Goal: Task Accomplishment & Management: Use online tool/utility

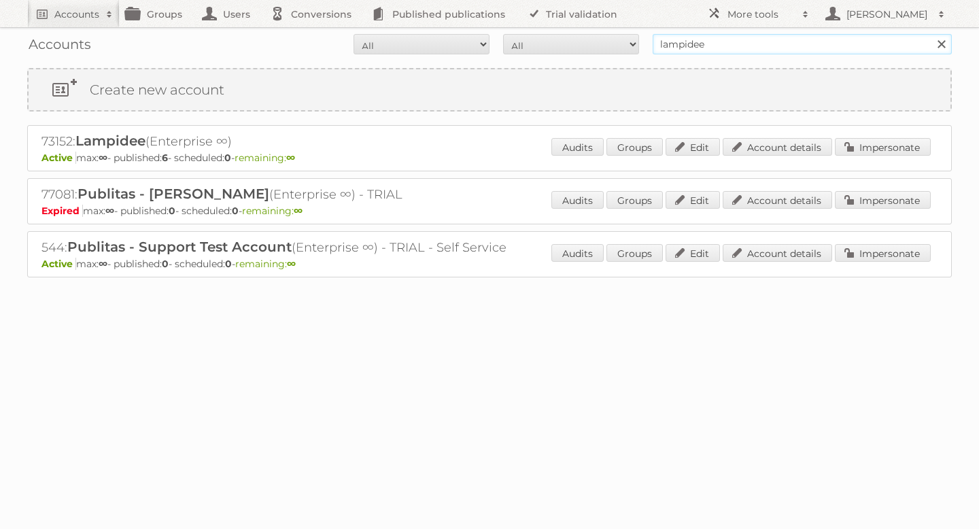
click at [702, 46] on input "lampidee" at bounding box center [802, 44] width 299 height 20
type input "meubel"
click at [931, 34] on input "Search" at bounding box center [941, 44] width 20 height 20
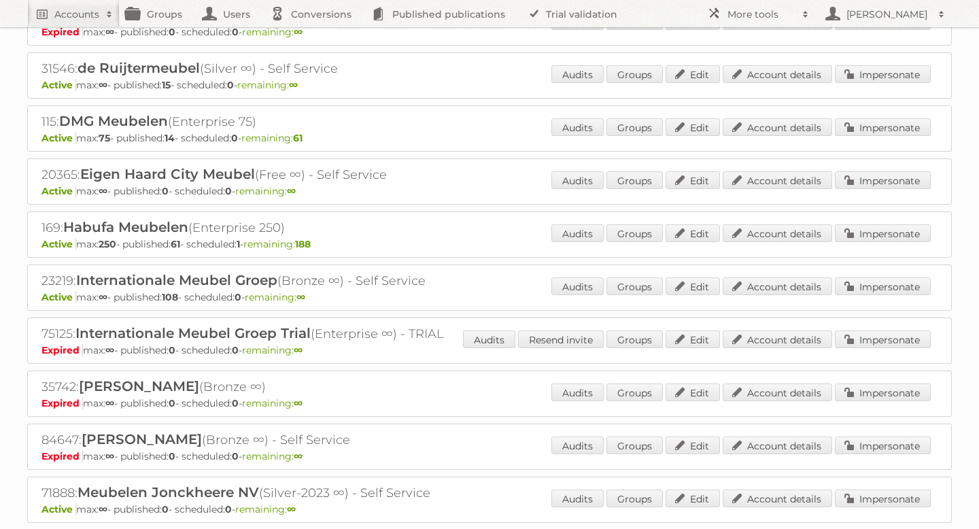
scroll to position [238, 0]
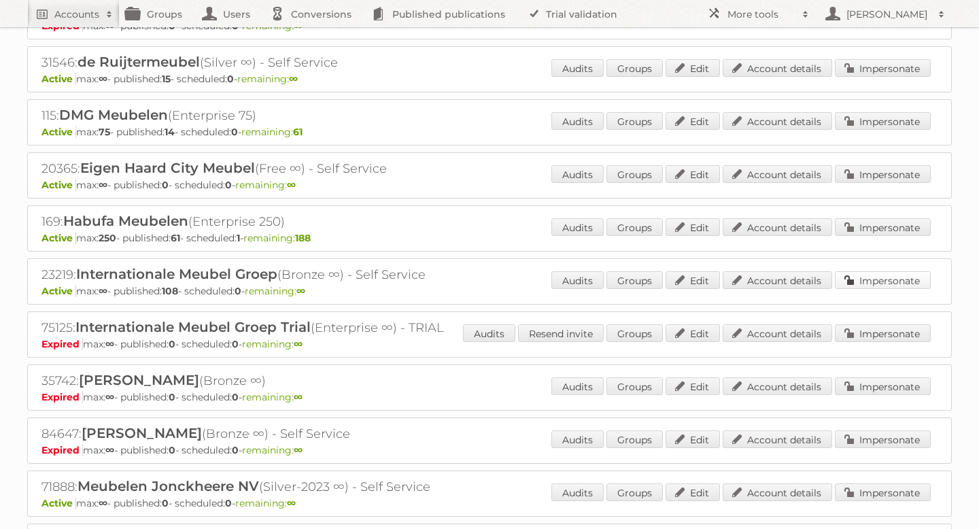
click at [853, 280] on link "Impersonate" at bounding box center [883, 280] width 96 height 18
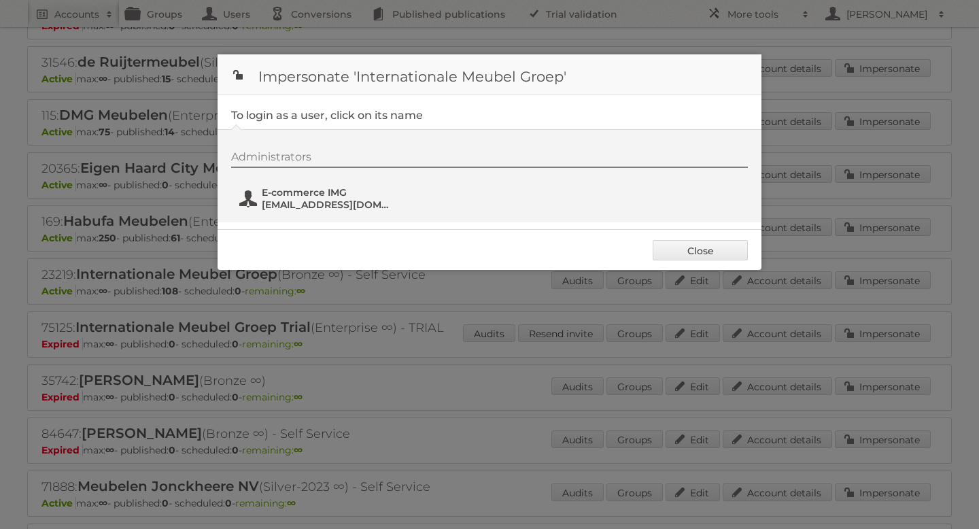
click at [315, 199] on span "Social@i-m-g.nl" at bounding box center [328, 205] width 132 height 12
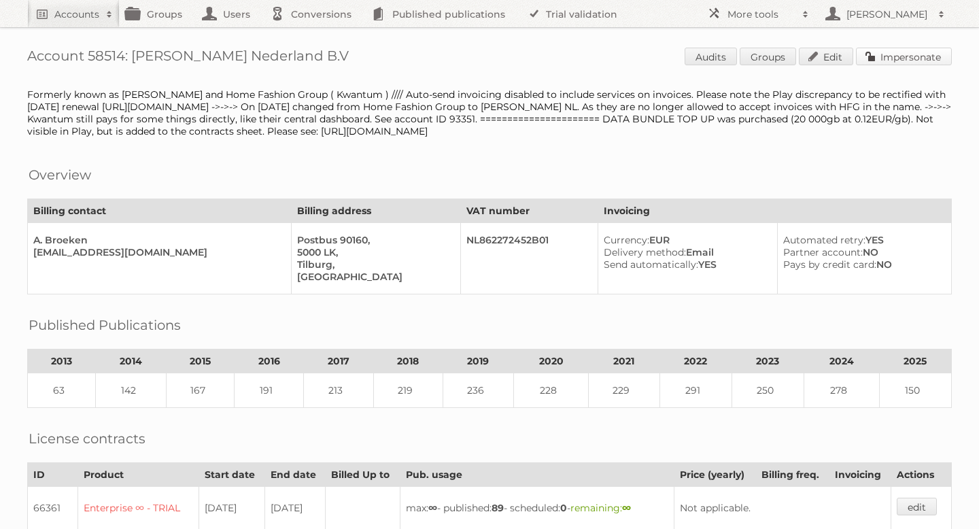
click at [885, 59] on link "Impersonate" at bounding box center [904, 57] width 96 height 18
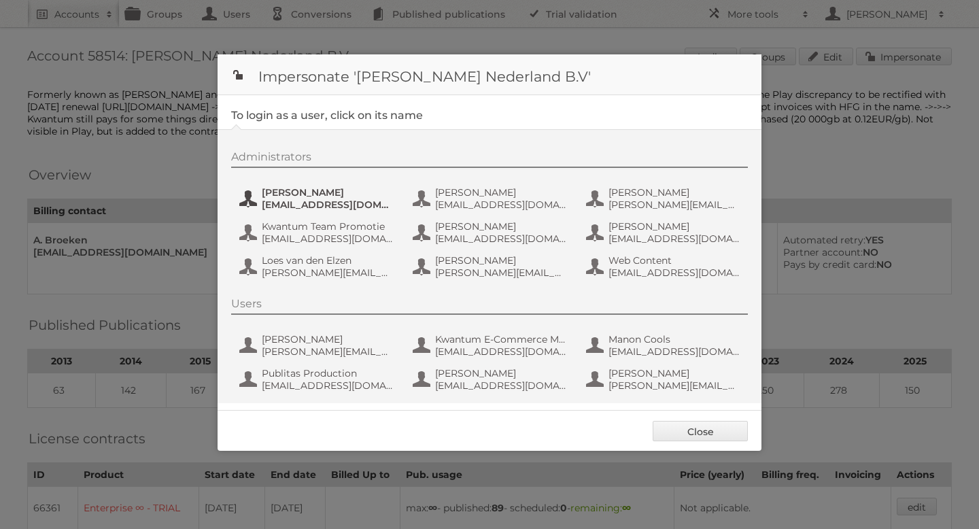
click at [316, 212] on button "Amber Guiking aguiking@leenbakker.nl" at bounding box center [318, 198] width 160 height 27
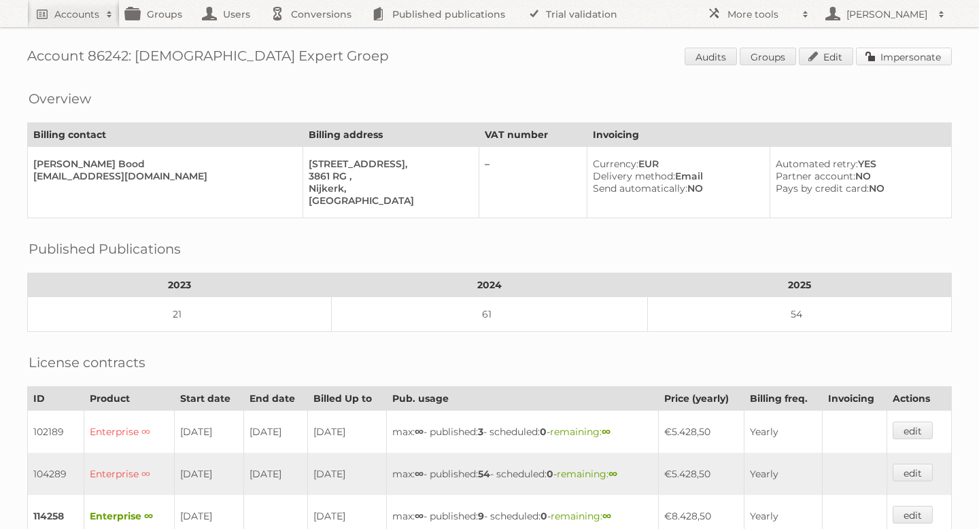
click at [885, 50] on link "Impersonate" at bounding box center [904, 57] width 96 height 18
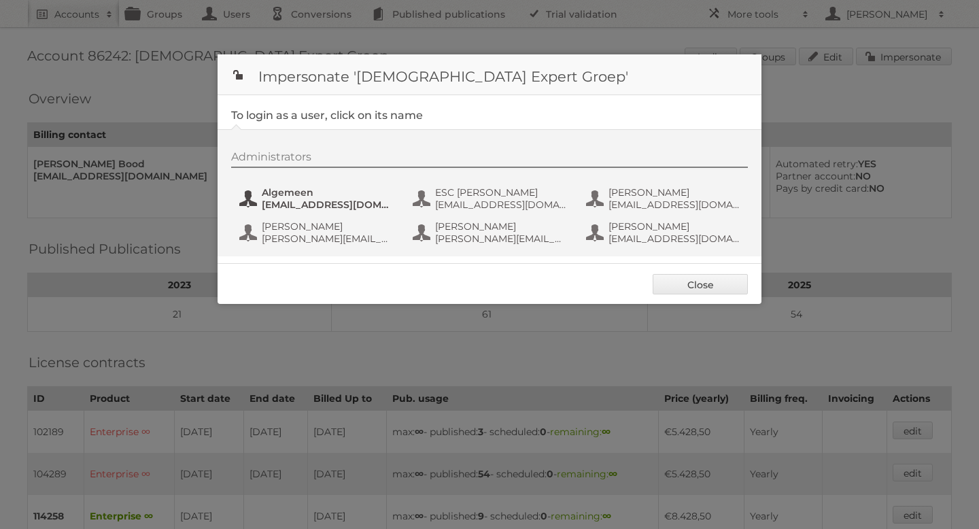
click at [341, 198] on span "Algemeen" at bounding box center [328, 192] width 132 height 12
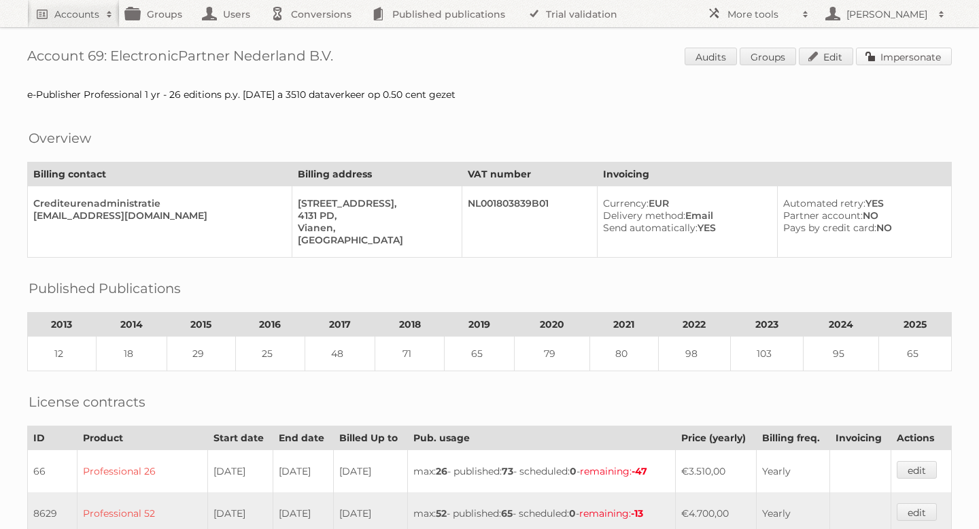
click at [872, 50] on link "Impersonate" at bounding box center [904, 57] width 96 height 18
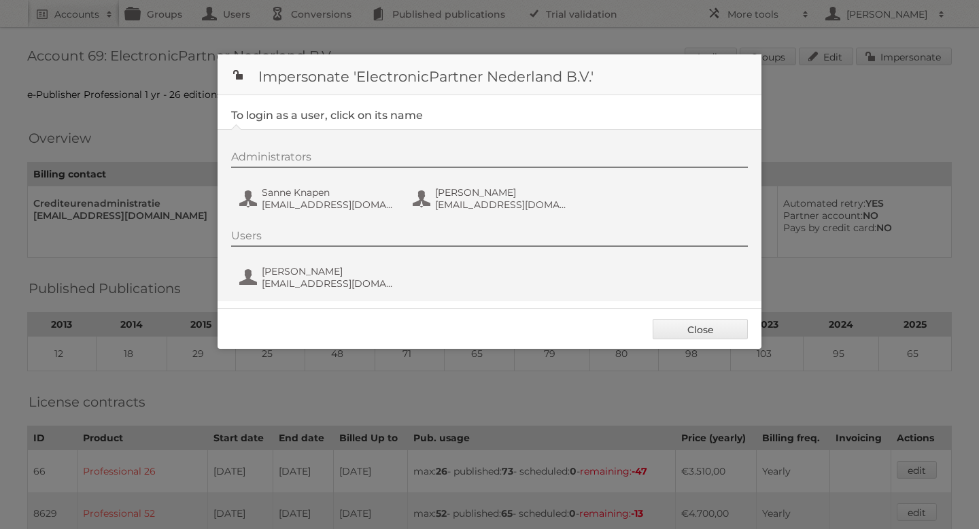
click at [269, 213] on div "Administrators Sanne Knapen [EMAIL_ADDRESS][DOMAIN_NAME] [PERSON_NAME] [EMAIL_A…" at bounding box center [496, 182] width 530 height 65
click at [273, 205] on span "[EMAIL_ADDRESS][DOMAIN_NAME]" at bounding box center [328, 205] width 132 height 12
